Goal: Task Accomplishment & Management: Manage account settings

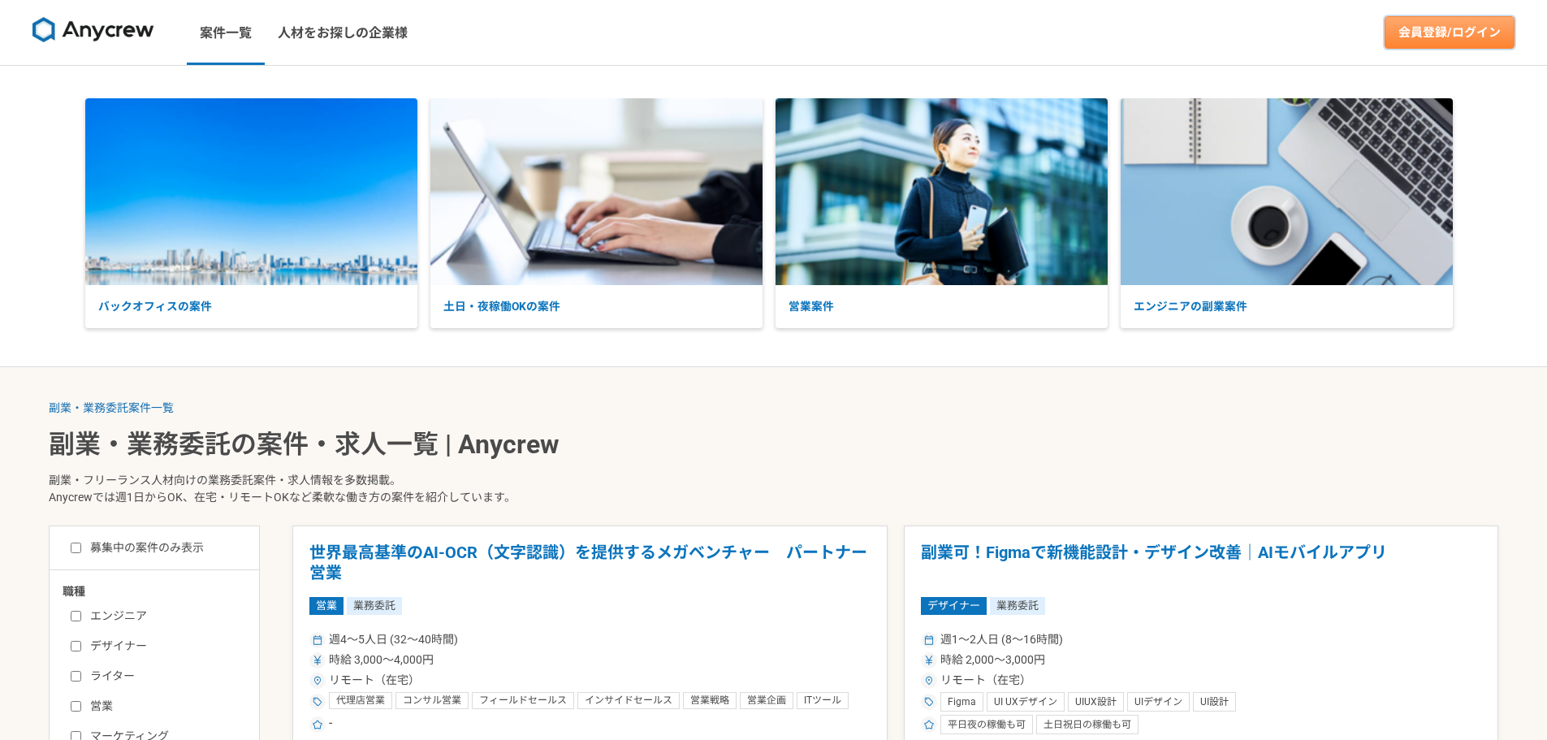
click at [1449, 22] on link "会員登録/ログイン" at bounding box center [1450, 32] width 130 height 32
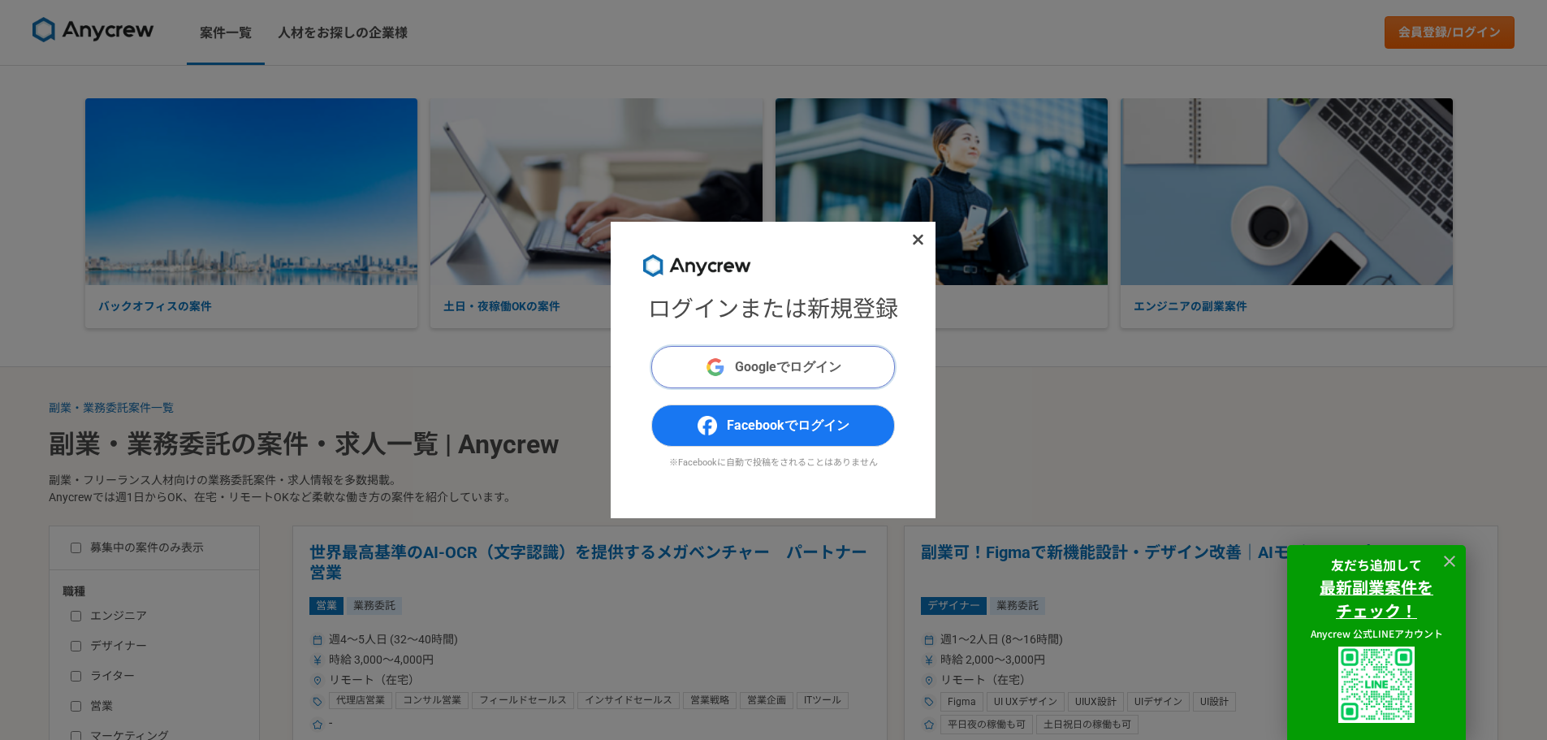
click at [768, 372] on span "Googleでログイン" at bounding box center [788, 366] width 106 height 19
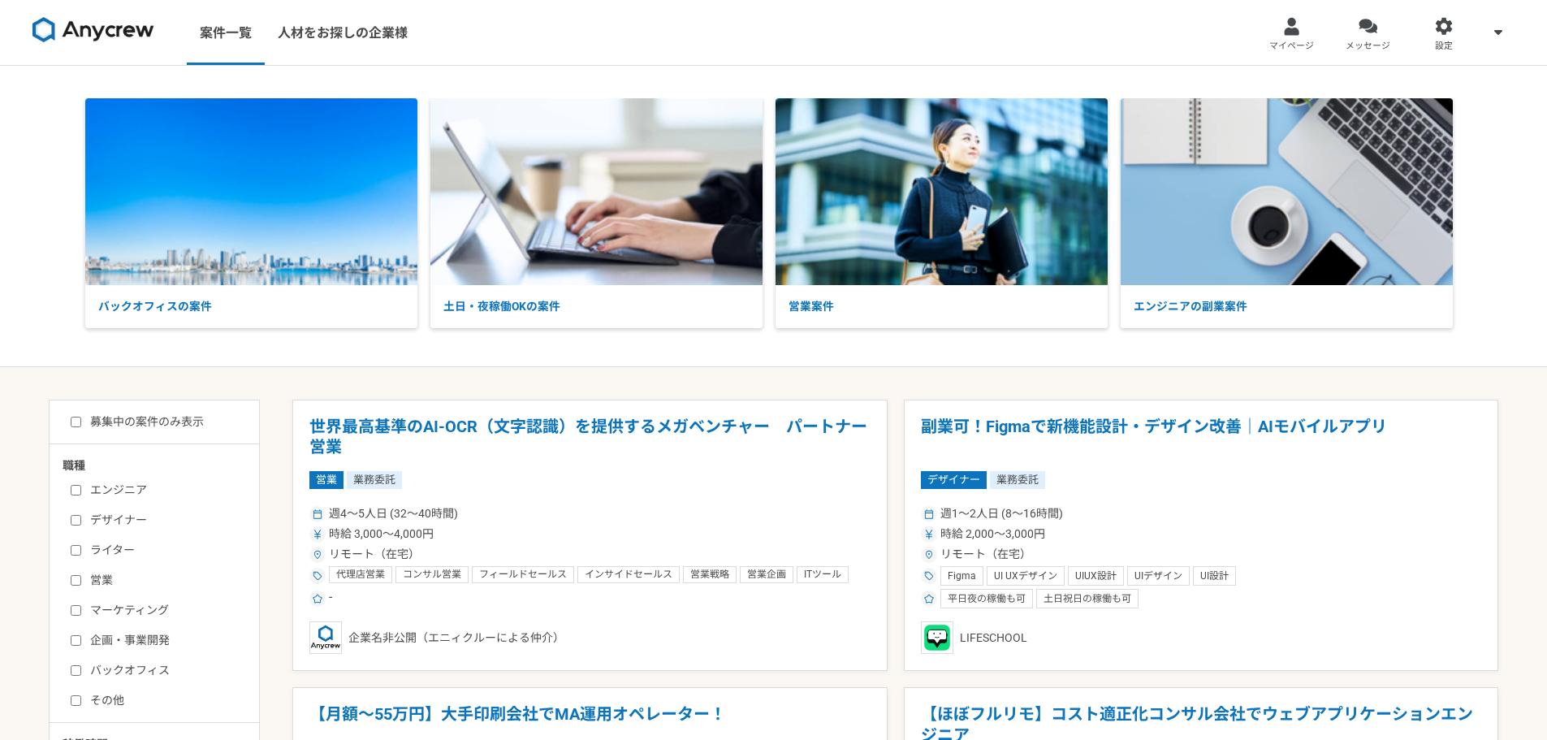
click at [1309, 50] on span "マイページ" at bounding box center [1292, 46] width 45 height 13
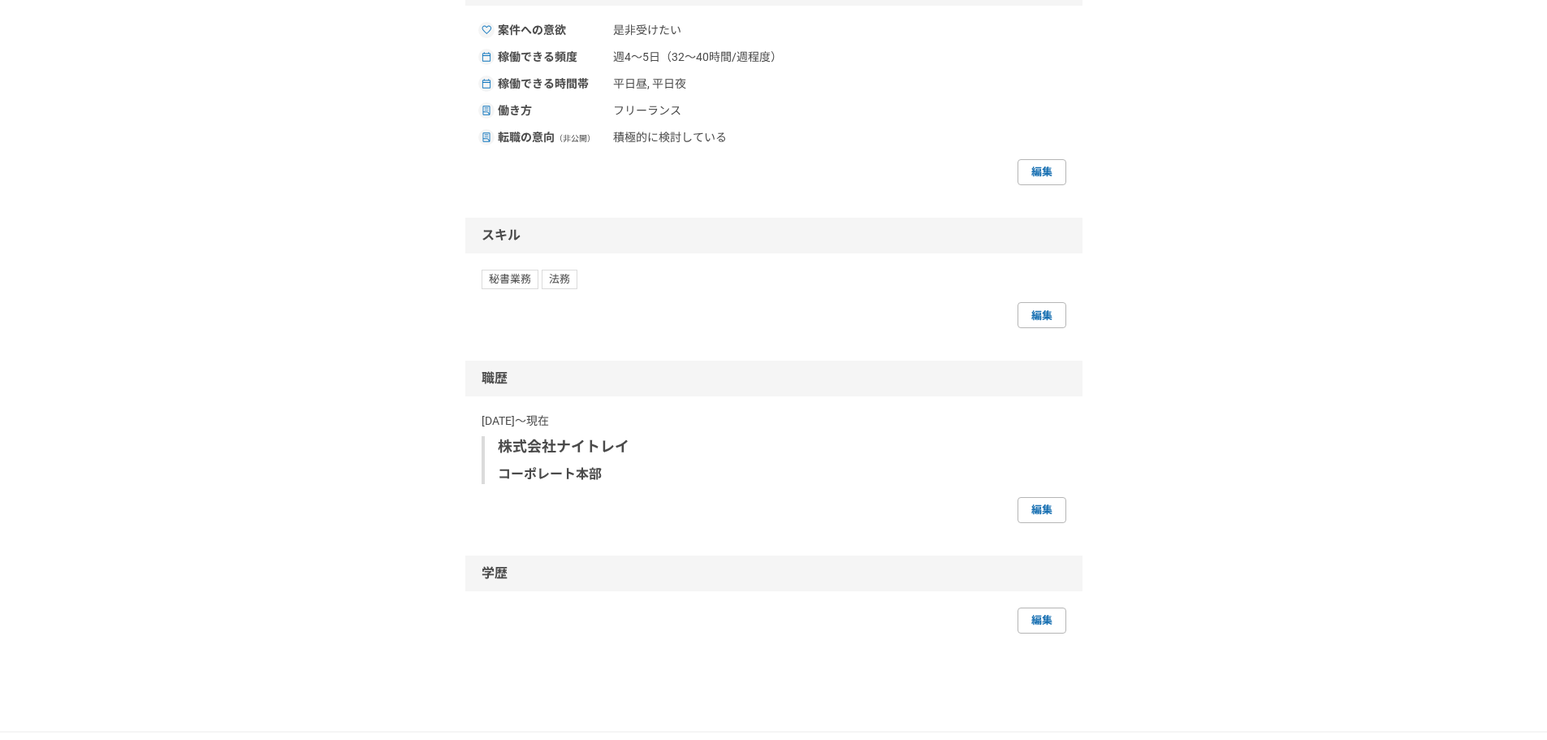
scroll to position [707, 0]
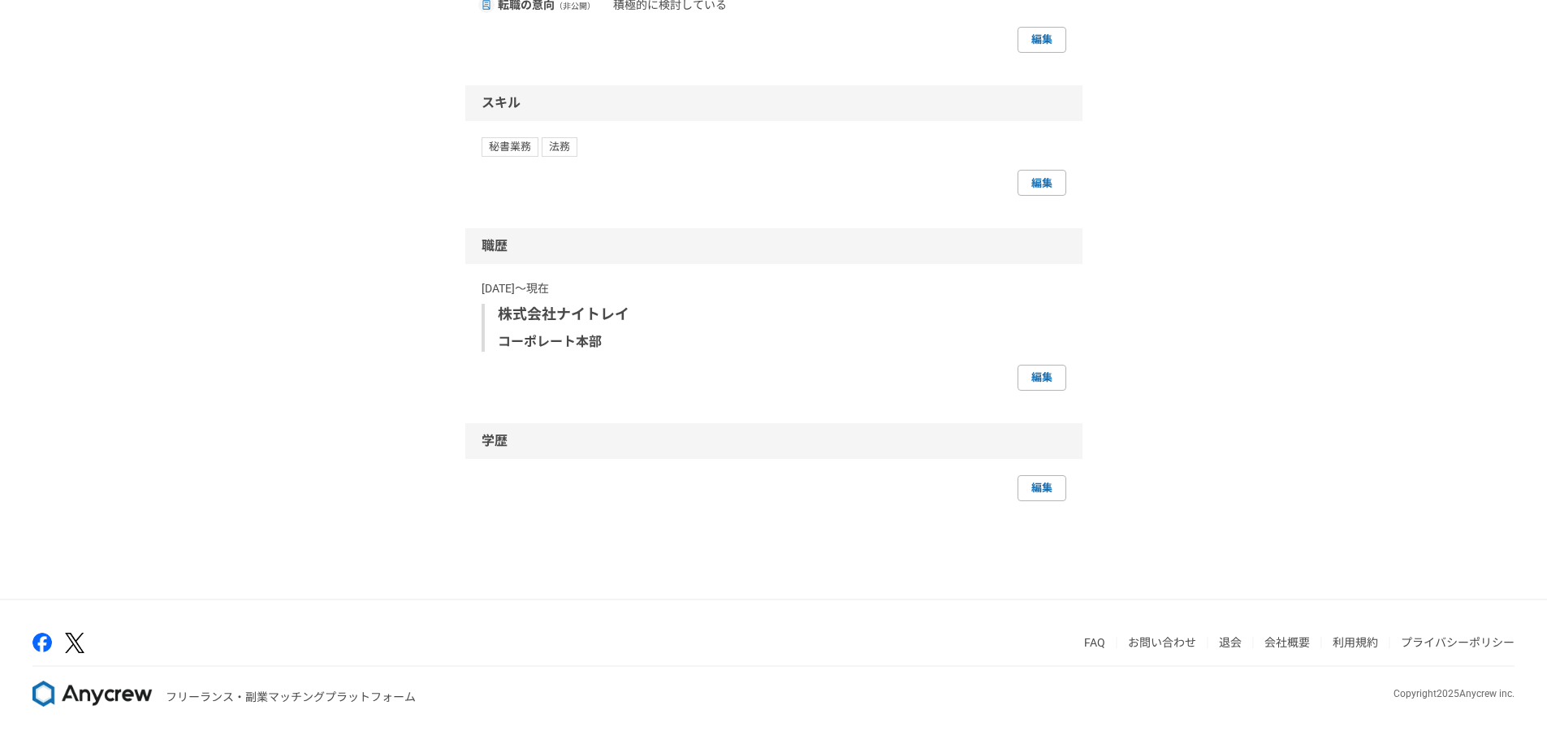
click at [1244, 650] on li "退会" at bounding box center [1237, 642] width 36 height 19
click at [1239, 646] on link "退会" at bounding box center [1230, 642] width 23 height 13
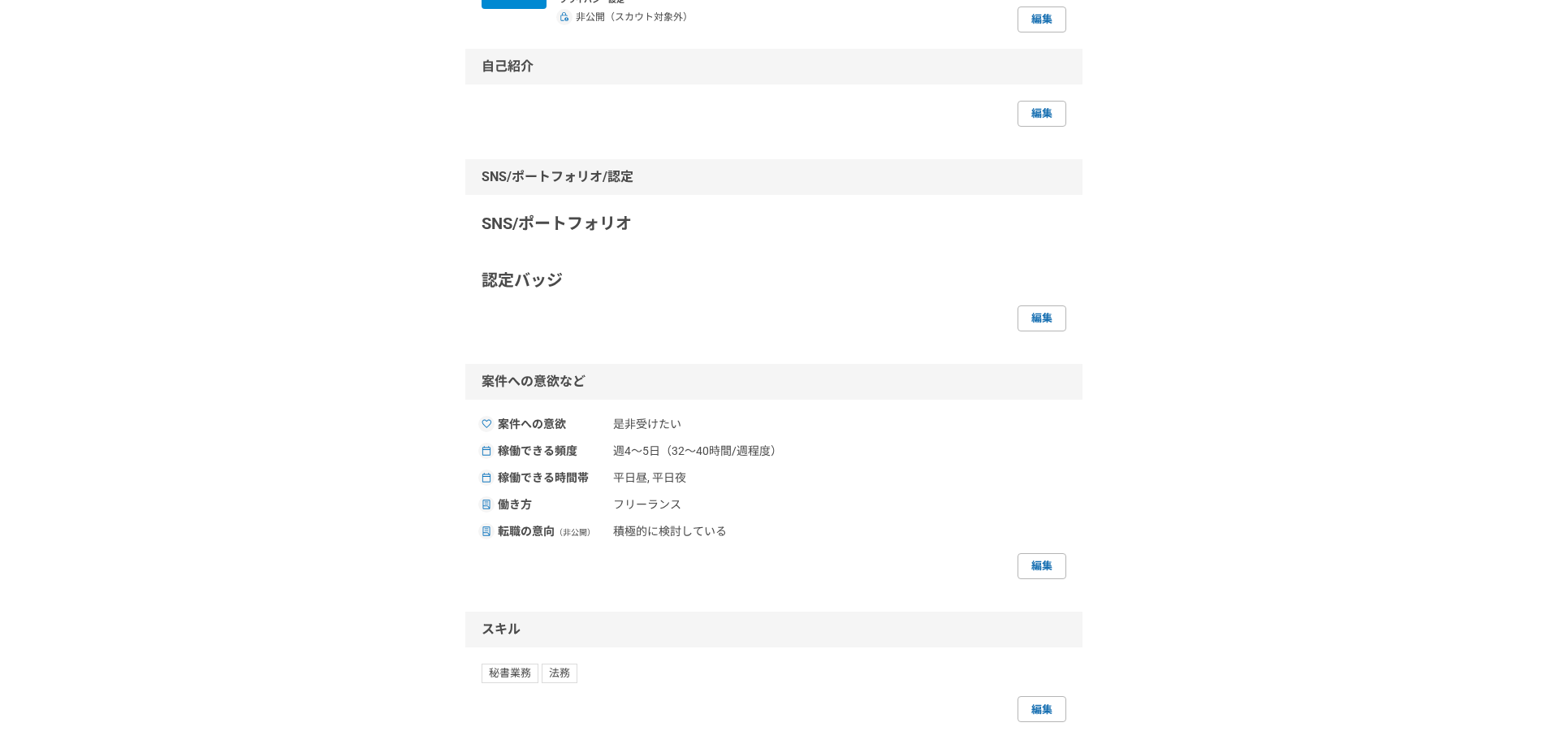
scroll to position [0, 0]
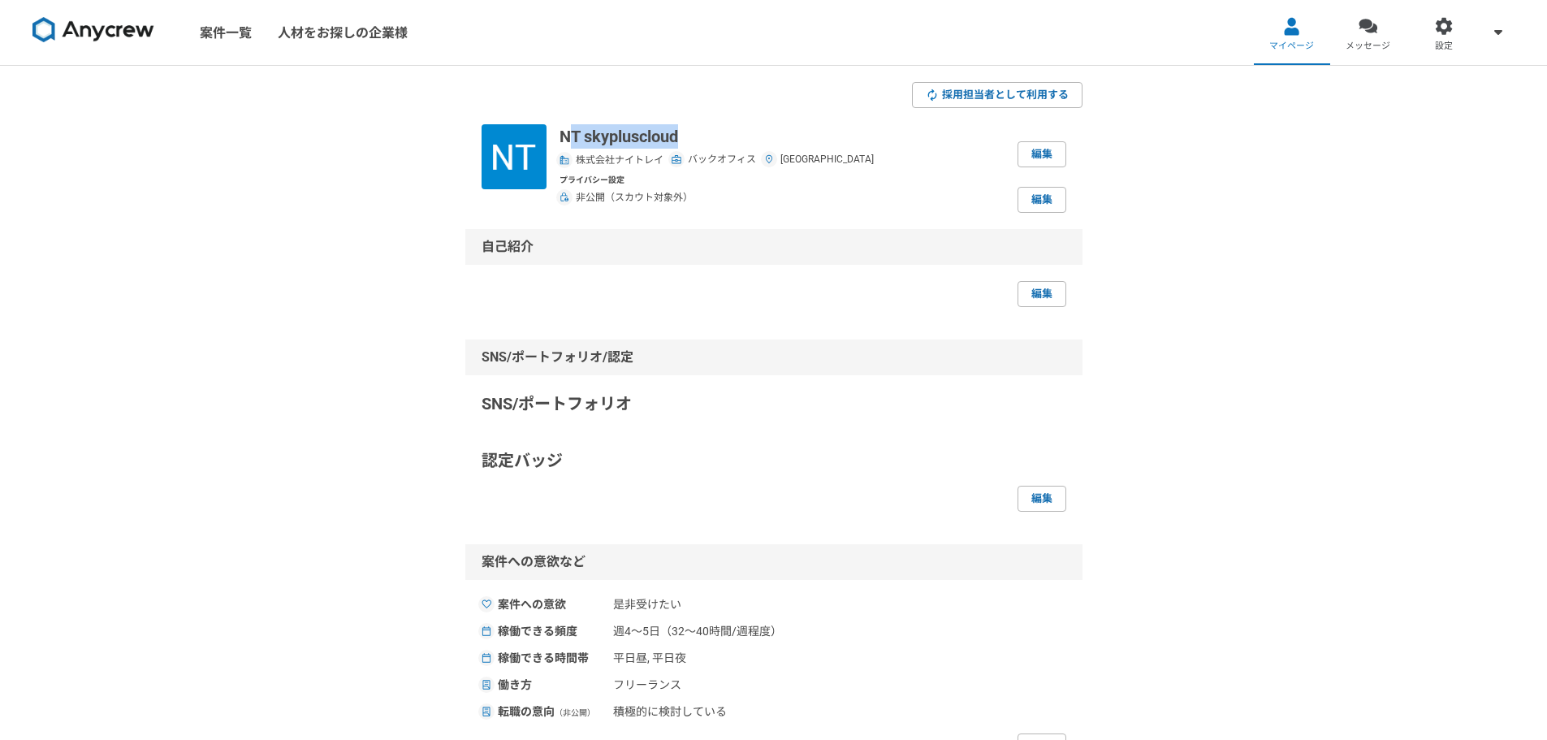
drag, startPoint x: 565, startPoint y: 137, endPoint x: 725, endPoint y: 147, distance: 159.5
click at [725, 147] on p "NT skypluscloud" at bounding box center [717, 136] width 314 height 24
click at [707, 136] on p "NT skypluscloud" at bounding box center [717, 136] width 314 height 24
drag, startPoint x: 678, startPoint y: 136, endPoint x: 558, endPoint y: 141, distance: 120.3
click at [560, 141] on p "NT skypluscloud" at bounding box center [717, 136] width 314 height 24
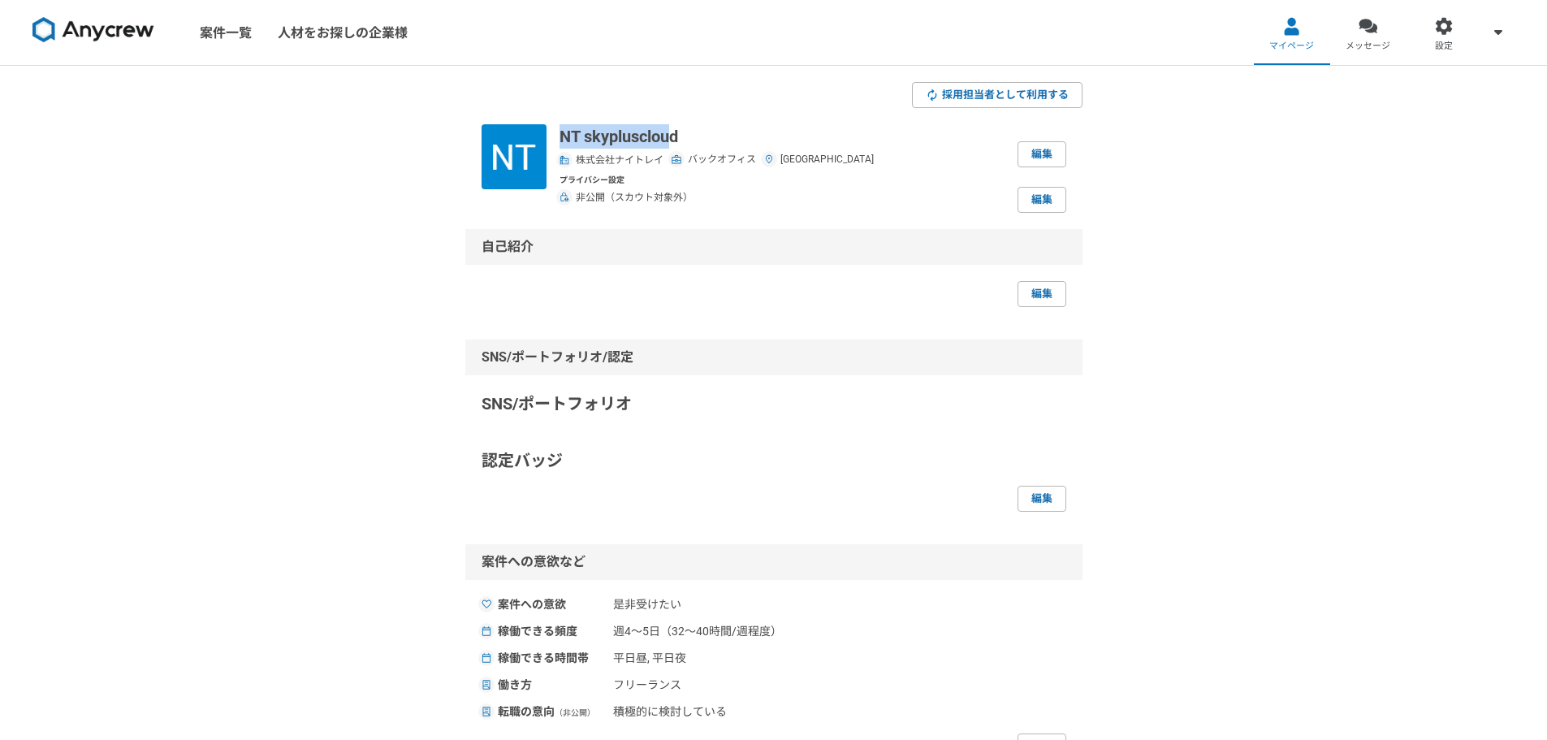
click at [558, 140] on div "NT skypluscloud 株式会社ナイトレイ バックオフィス 滋賀県 編集 プライバシー設定 非公開（スカウト対象外） 編集" at bounding box center [774, 168] width 585 height 89
drag, startPoint x: 556, startPoint y: 135, endPoint x: 690, endPoint y: 140, distance: 134.1
click at [690, 140] on div "NT skypluscloud 株式会社ナイトレイ バックオフィス 滋賀県 編集 プライバシー設定 非公開（スカウト対象外） 編集" at bounding box center [774, 168] width 585 height 89
copy p "NT skypluscloud"
